Goal: Task Accomplishment & Management: Manage account settings

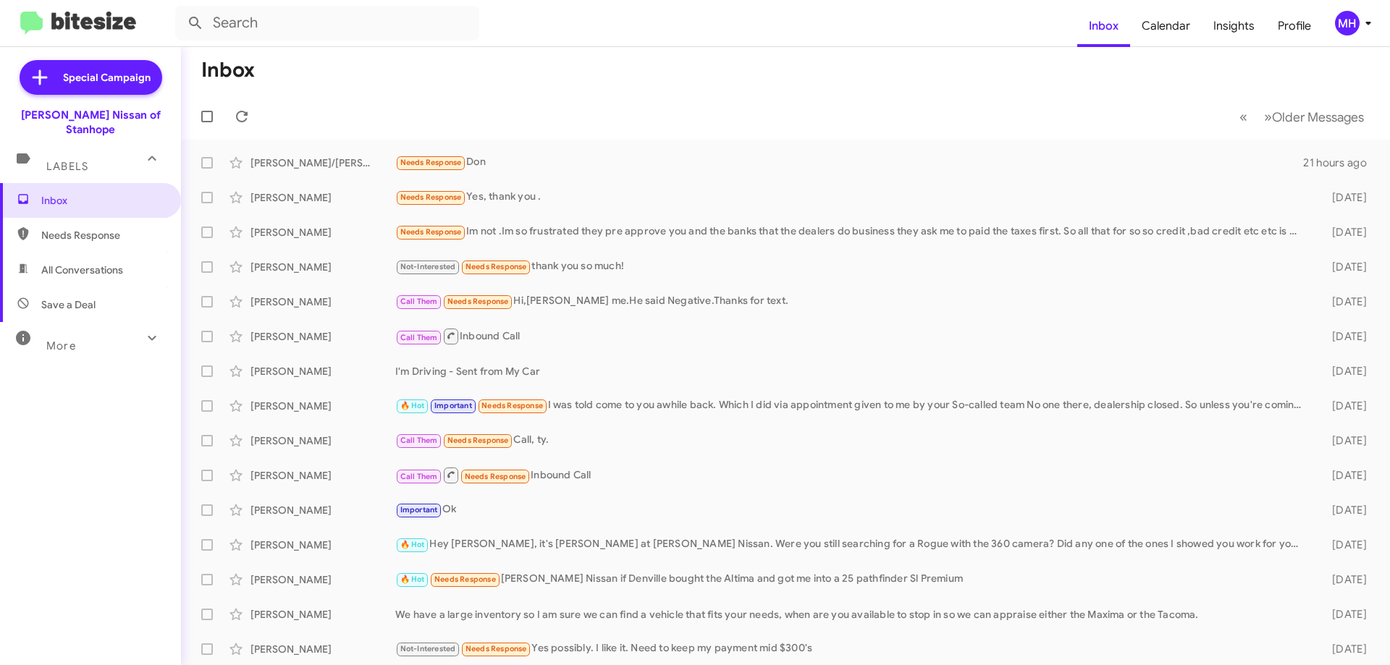
click at [56, 263] on span "All Conversations" at bounding box center [82, 270] width 82 height 14
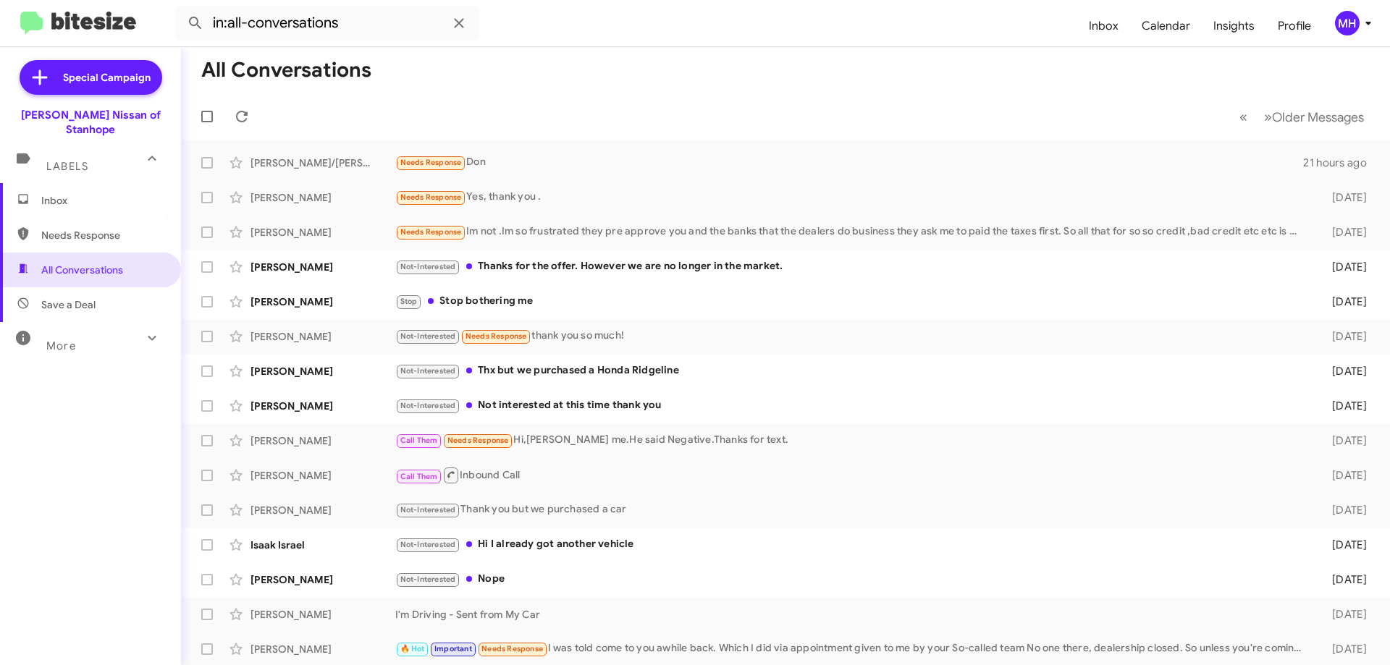
click at [80, 228] on span "Needs Response" at bounding box center [102, 235] width 123 height 14
type input "in:needs-response"
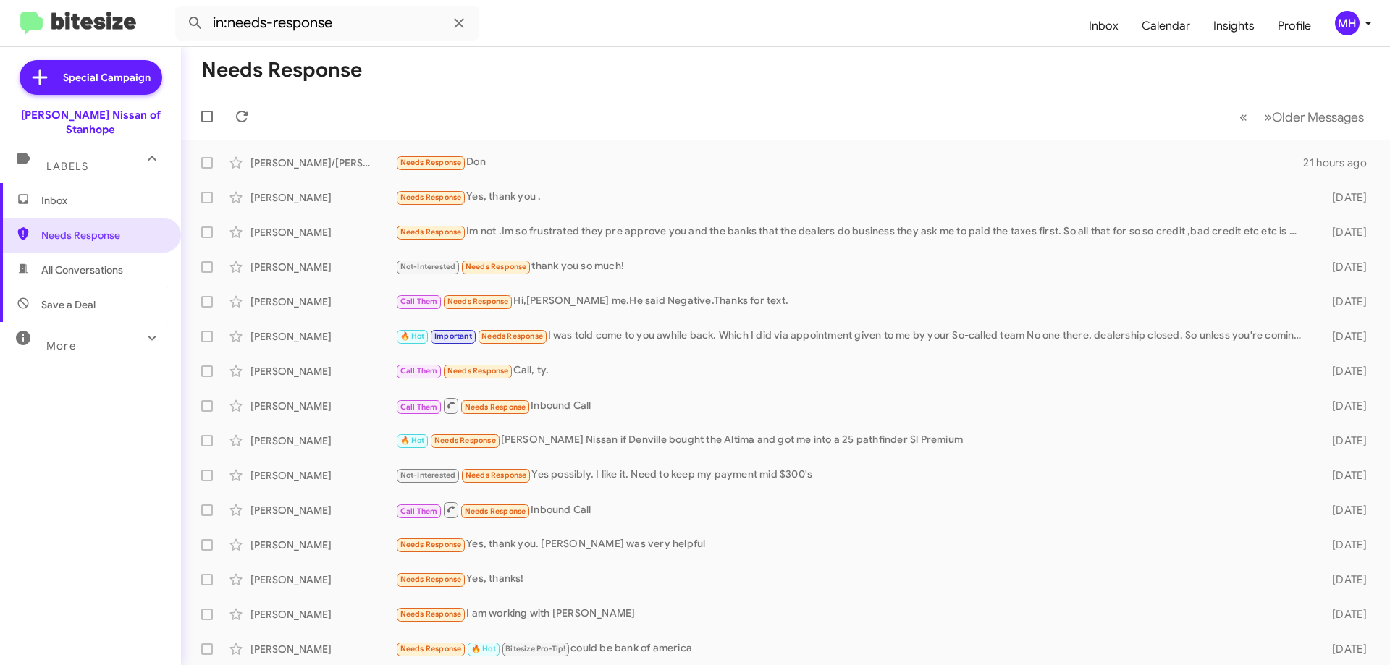
click at [85, 193] on span "Inbox" at bounding box center [102, 200] width 123 height 14
